Goal: Transaction & Acquisition: Purchase product/service

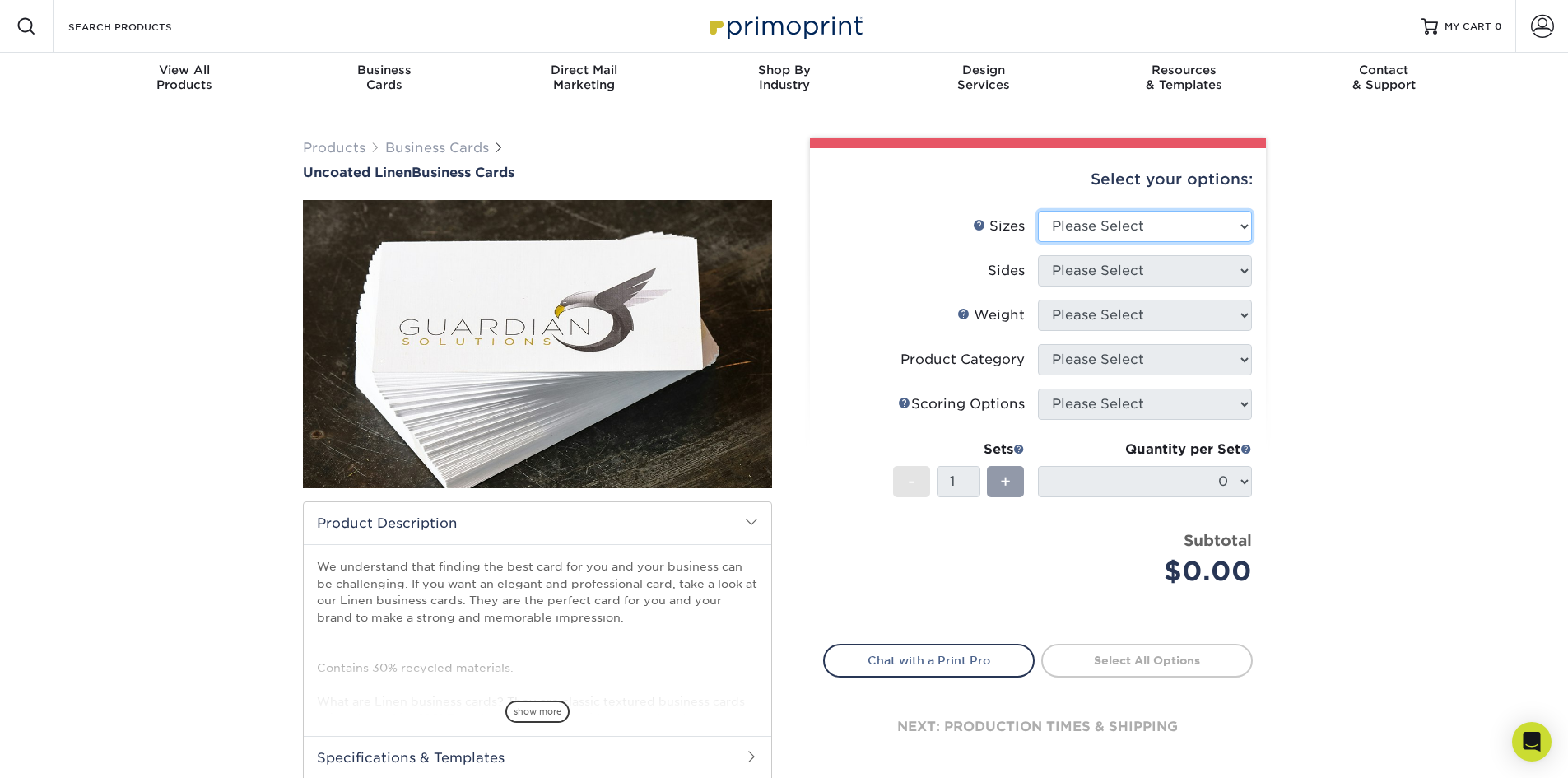
click at [1153, 212] on select "Please Select 2" x 3.5" - Standard 2" x 7" - Foldover Card 2.125" x 3.375" - Eu…" at bounding box center [1144, 226] width 214 height 32
select select "2.00x3.50"
click at [1037, 211] on select "Please Select 2" x 3.5" - Standard 2" x 7" - Foldover Card 2.125" x 3.375" - Eu…" at bounding box center [1144, 226] width 214 height 32
click at [1149, 278] on select "Please Select Print Both Sides Print Front Only" at bounding box center [1144, 270] width 214 height 32
select select "13abbda7-1d64-4f25-8bb2-c179b224825d"
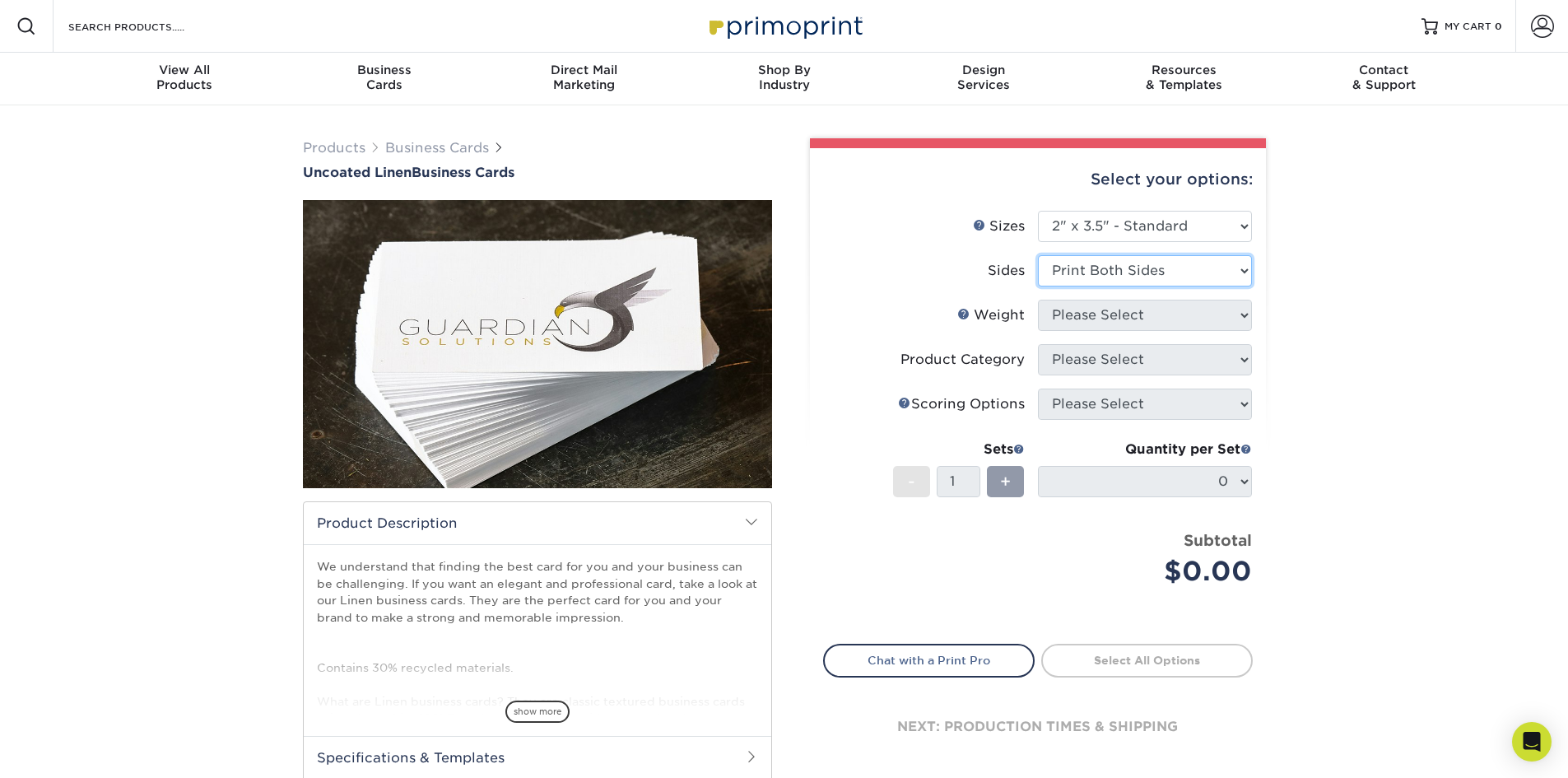
click at [1037, 255] on select "Please Select Print Both Sides Print Front Only" at bounding box center [1144, 270] width 214 height 32
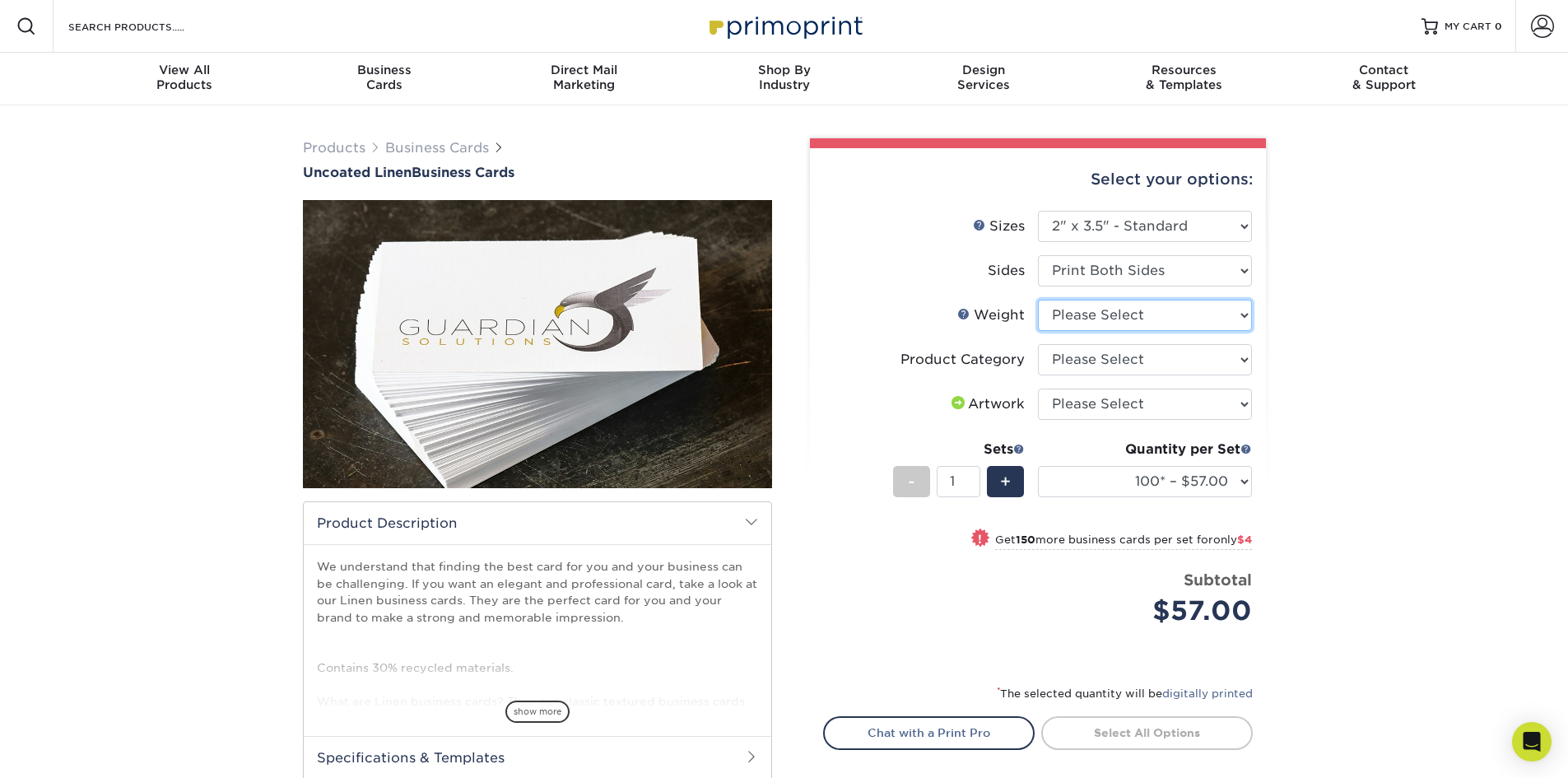
click at [1144, 316] on select "Please Select 100LB" at bounding box center [1144, 315] width 214 height 32
select select "100LB"
click at [1037, 300] on select "Please Select 100LB" at bounding box center [1144, 315] width 214 height 32
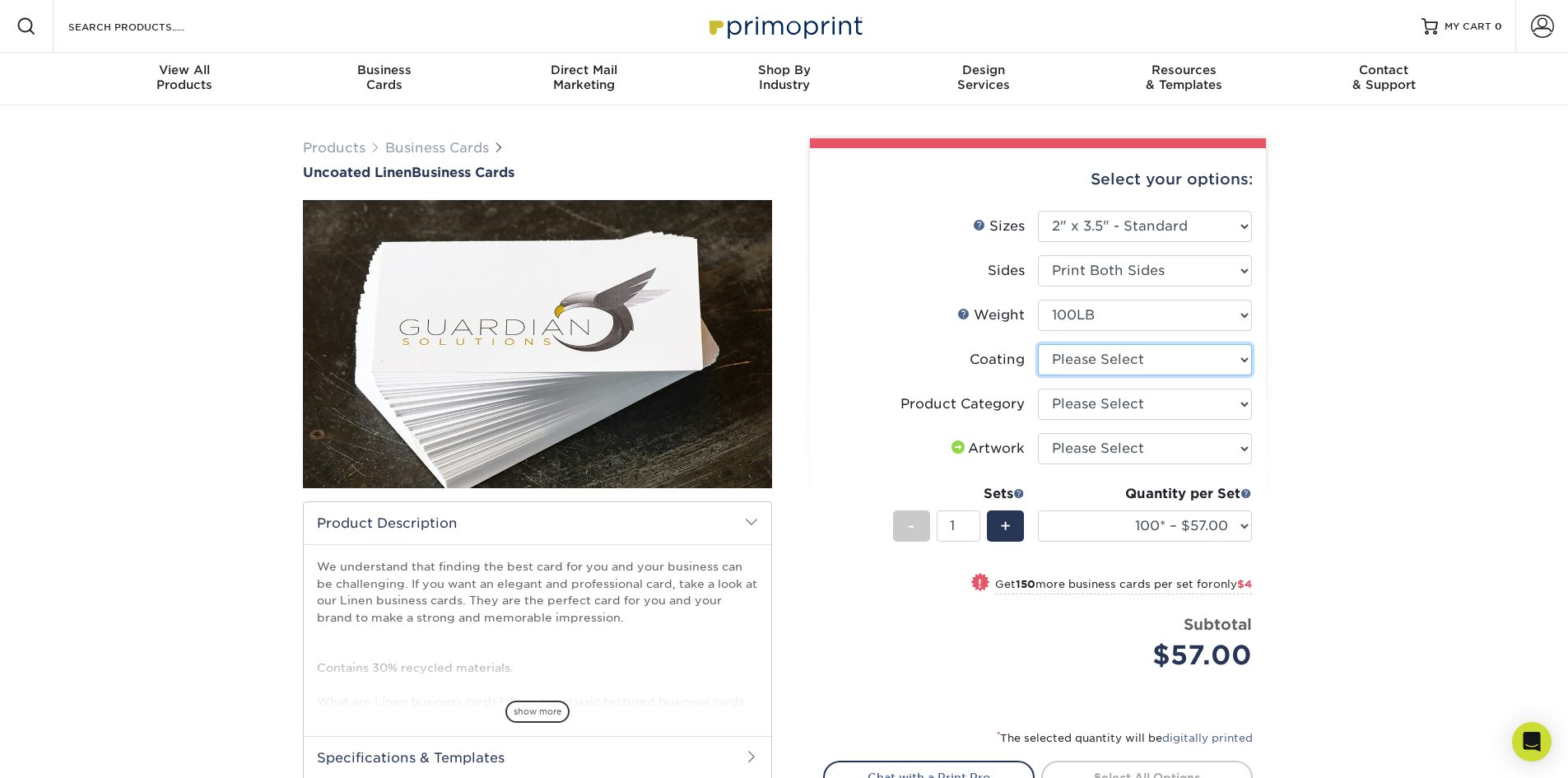
click at [1243, 358] on select at bounding box center [1144, 359] width 214 height 32
